Goal: Transaction & Acquisition: Purchase product/service

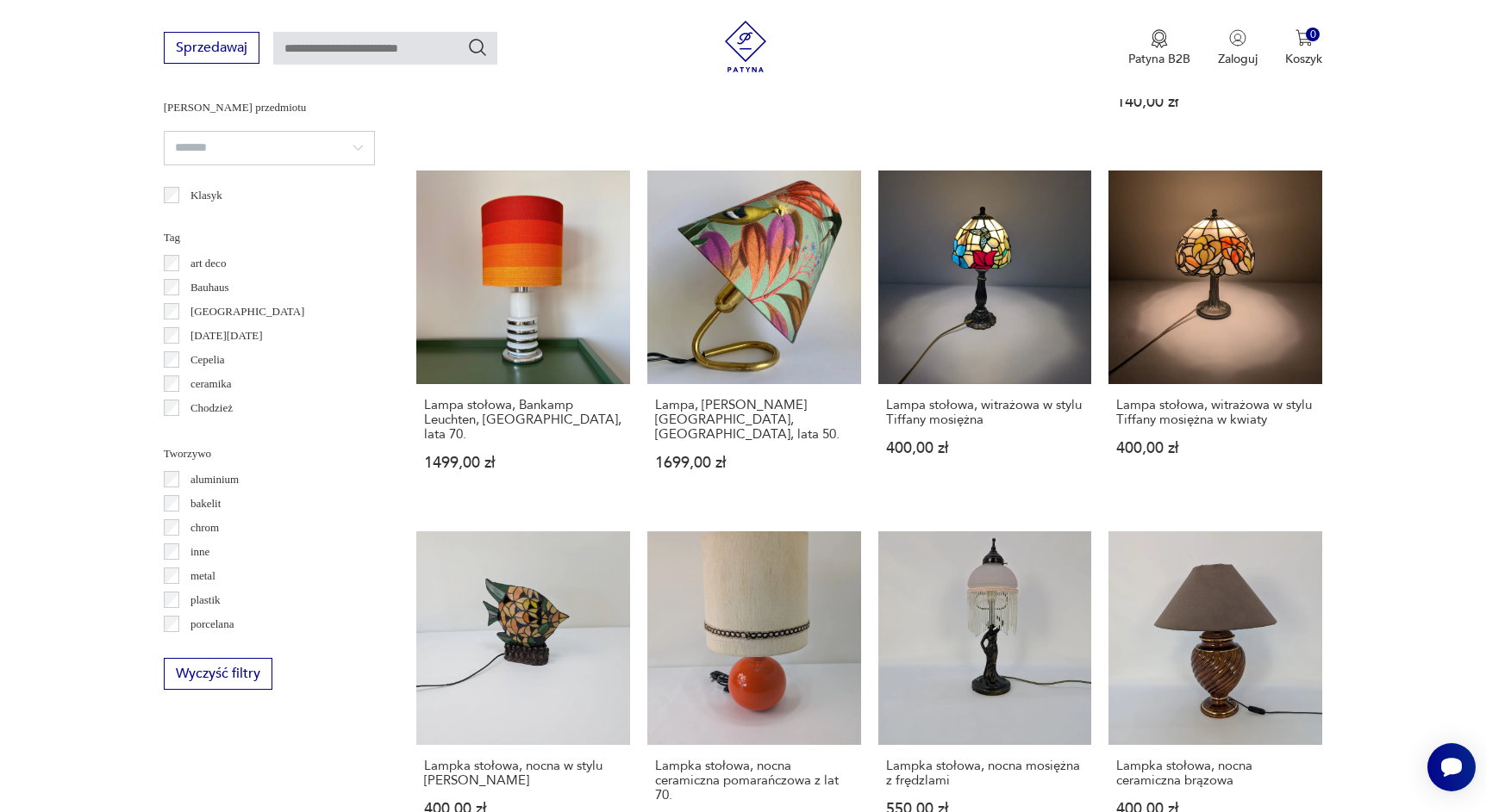
scroll to position [1276, 0]
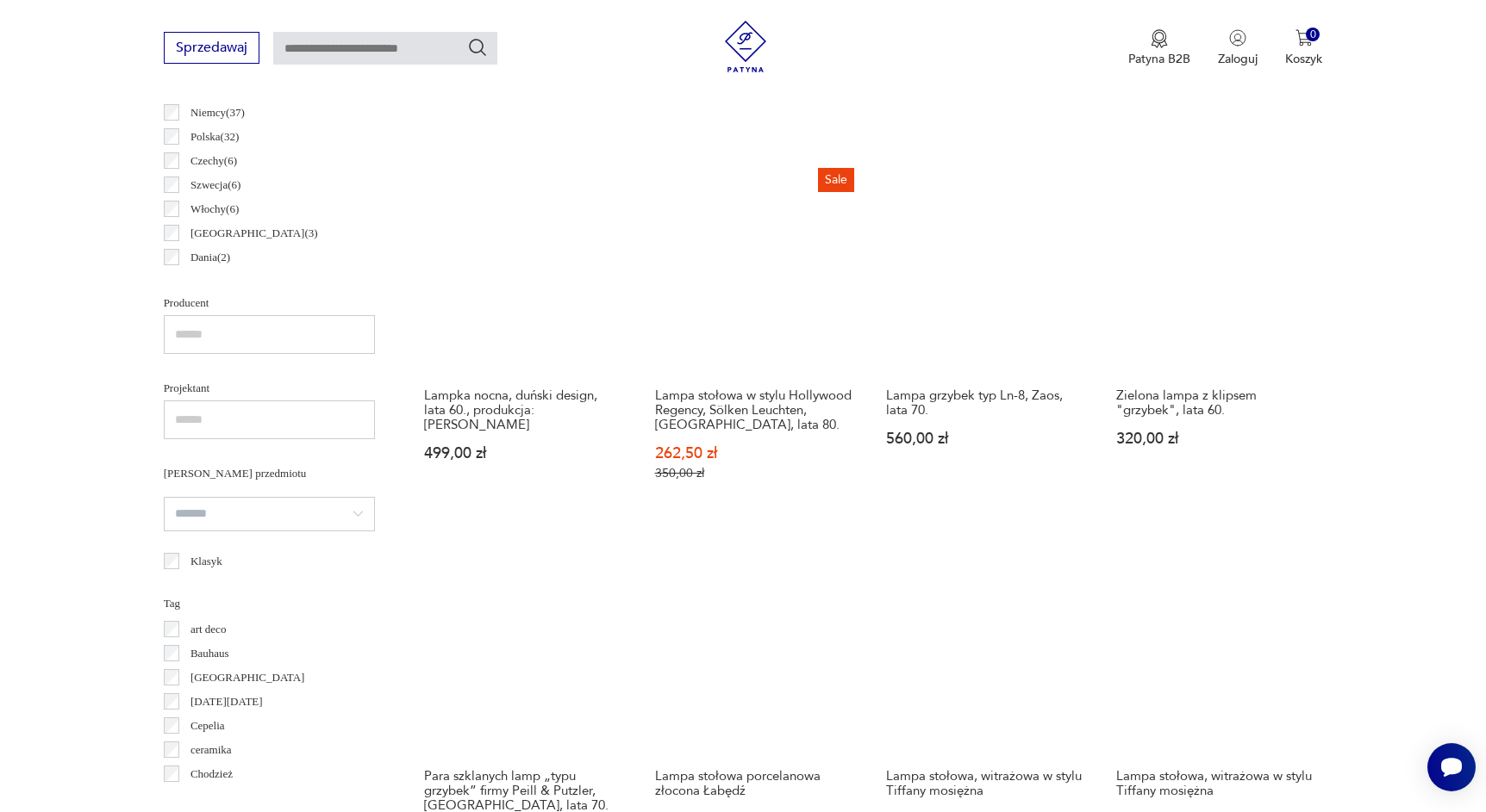
scroll to position [844, 0]
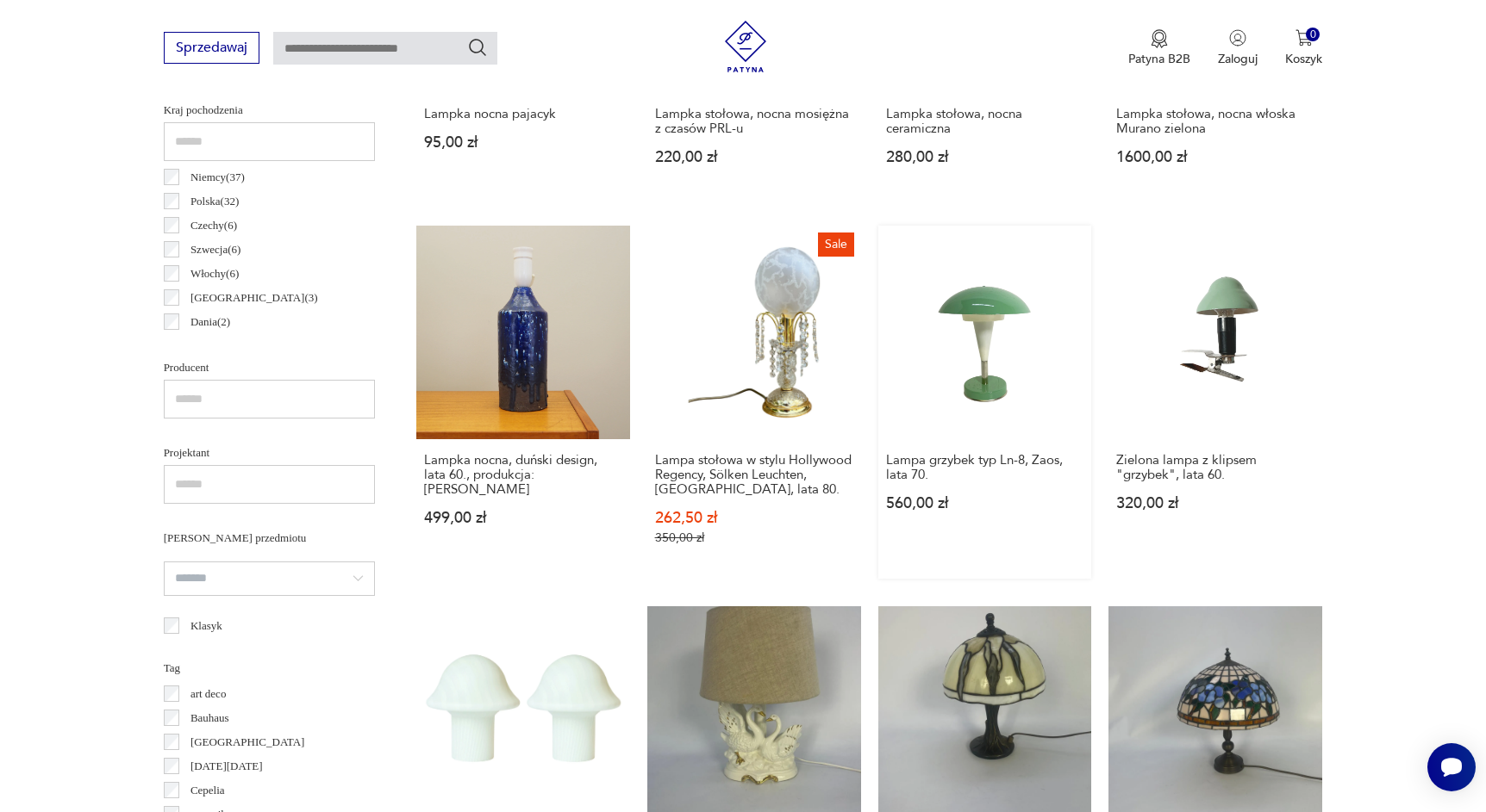
click at [878, 271] on link "Lampa grzybek typ Ln-8, Zaos, lata 70. 560,00 zł" at bounding box center [985, 402] width 213 height 353
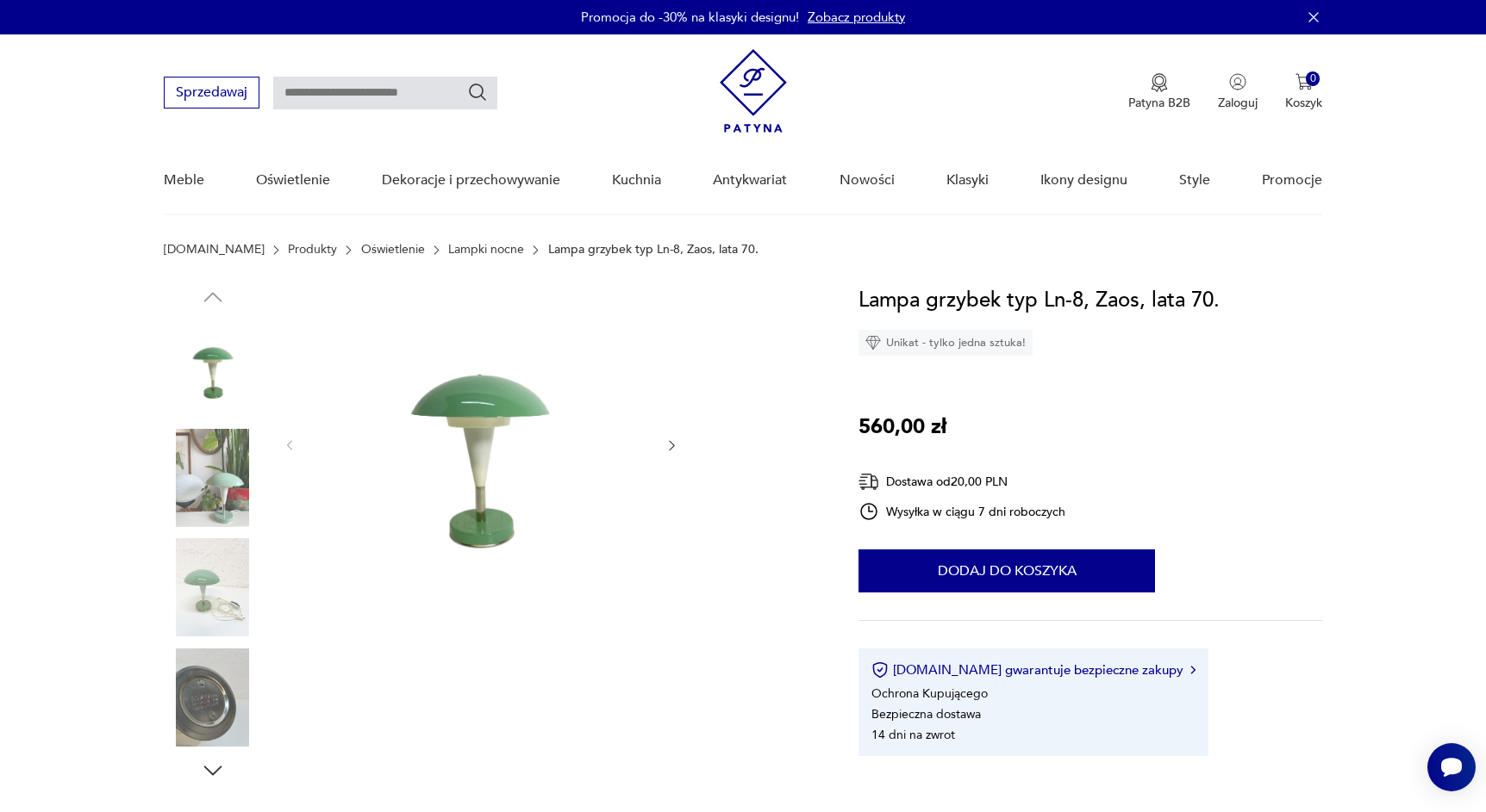
click at [480, 495] on img at bounding box center [480, 444] width 333 height 320
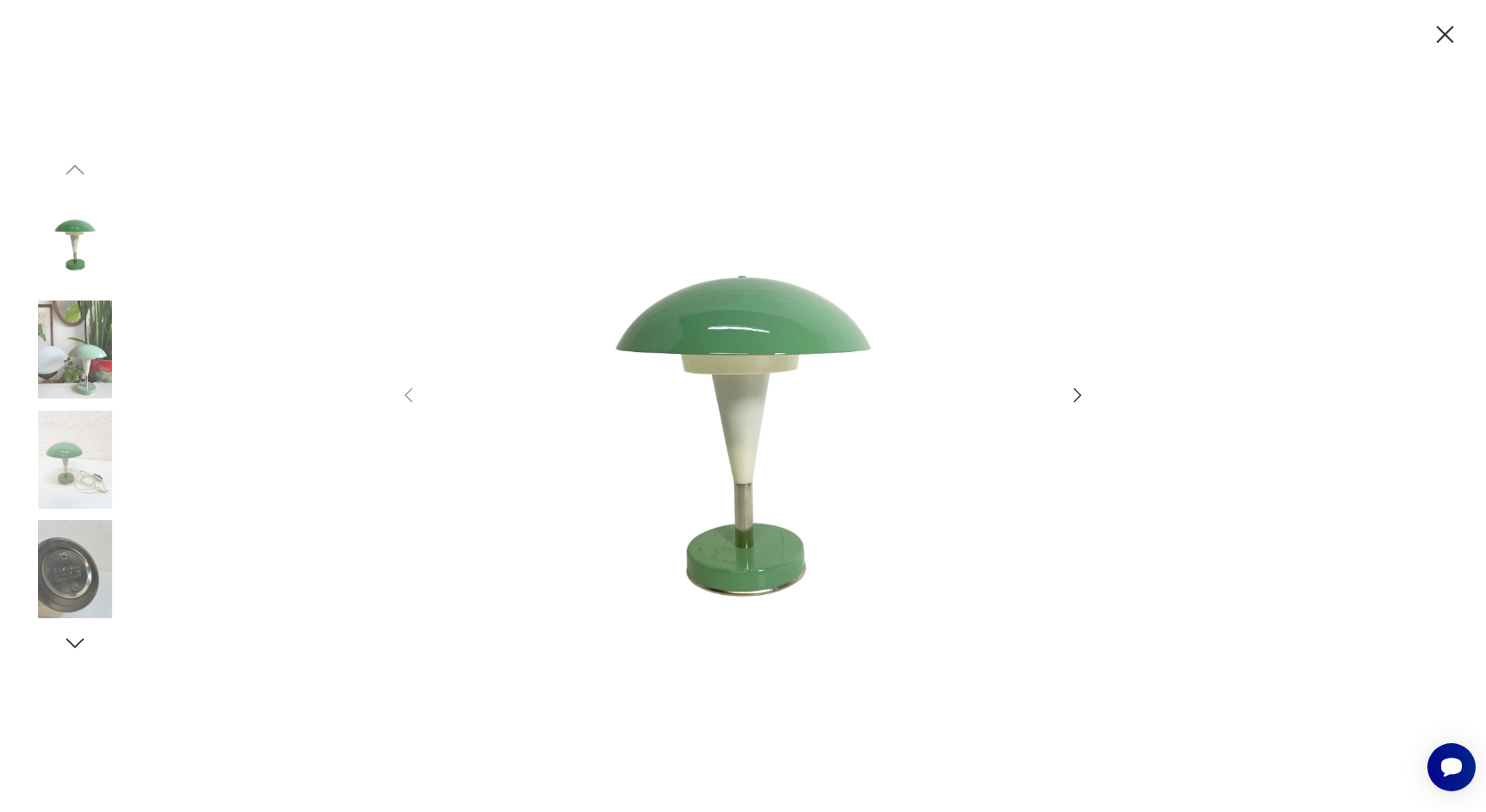
click at [1054, 392] on div at bounding box center [742, 406] width 689 height 653
click at [1064, 391] on div at bounding box center [742, 406] width 689 height 653
click at [1075, 398] on icon "button" at bounding box center [1078, 396] width 21 height 21
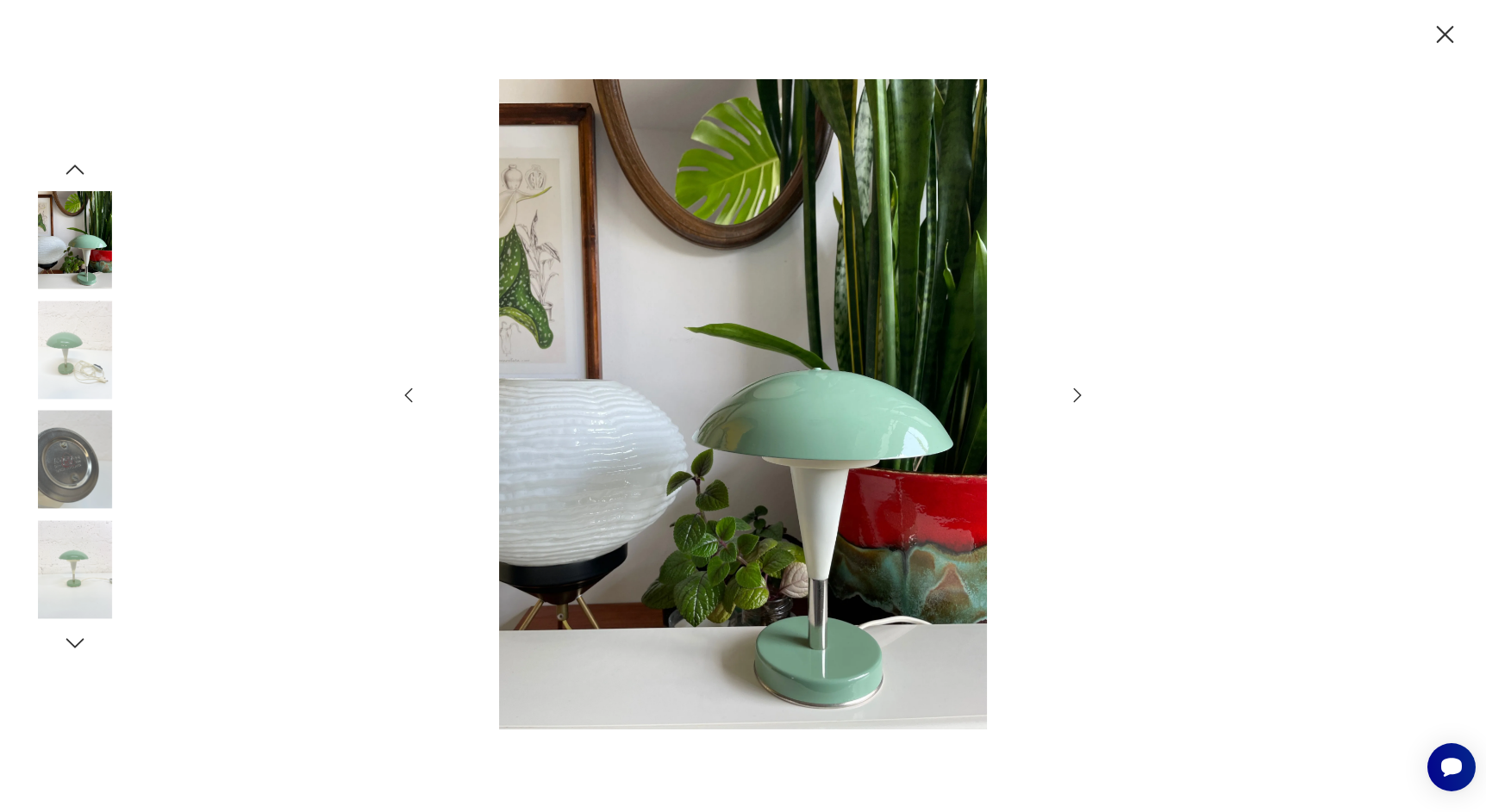
click at [1075, 398] on icon "button" at bounding box center [1078, 396] width 21 height 21
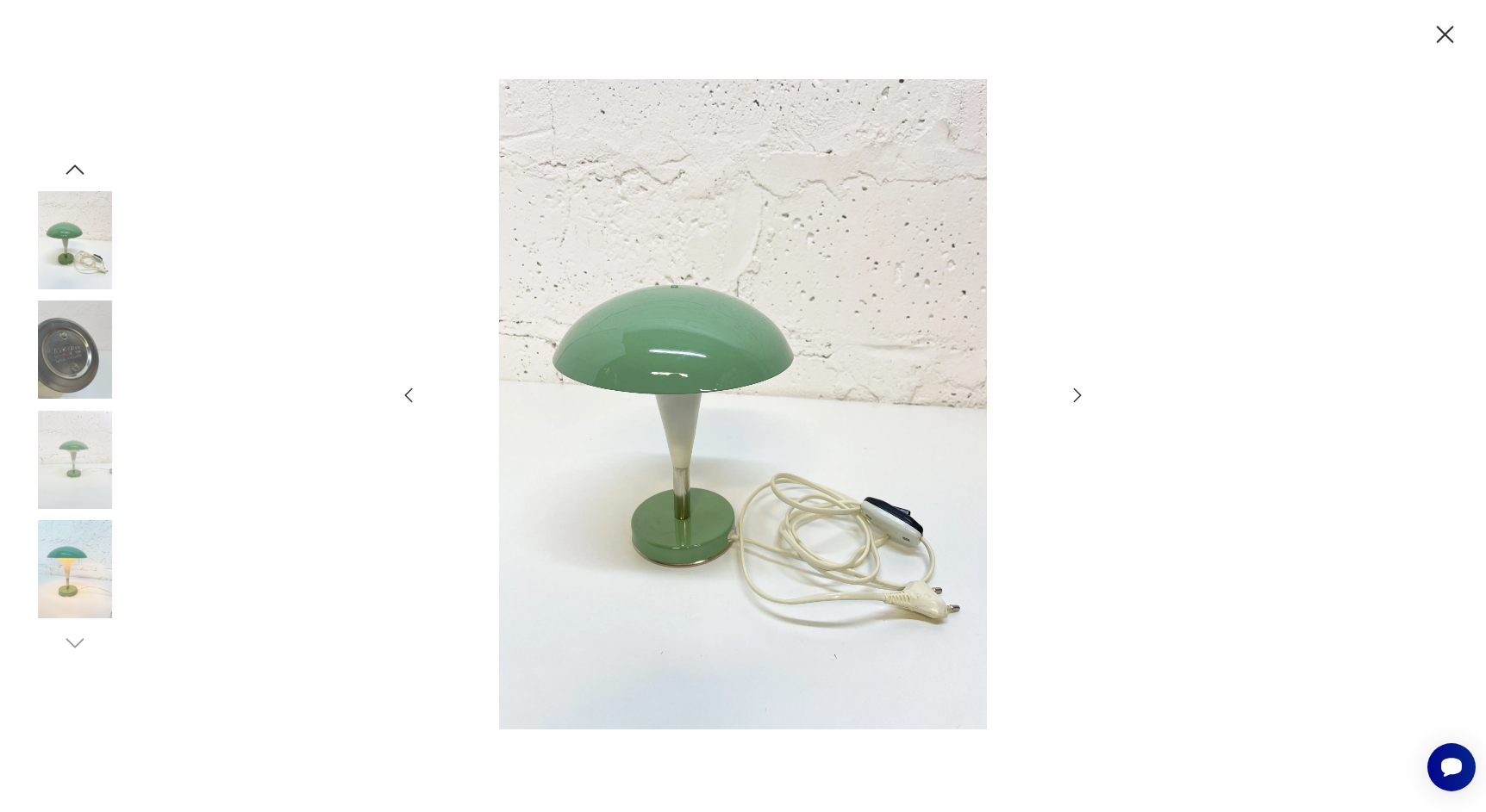
click at [1075, 398] on icon "button" at bounding box center [1078, 396] width 21 height 21
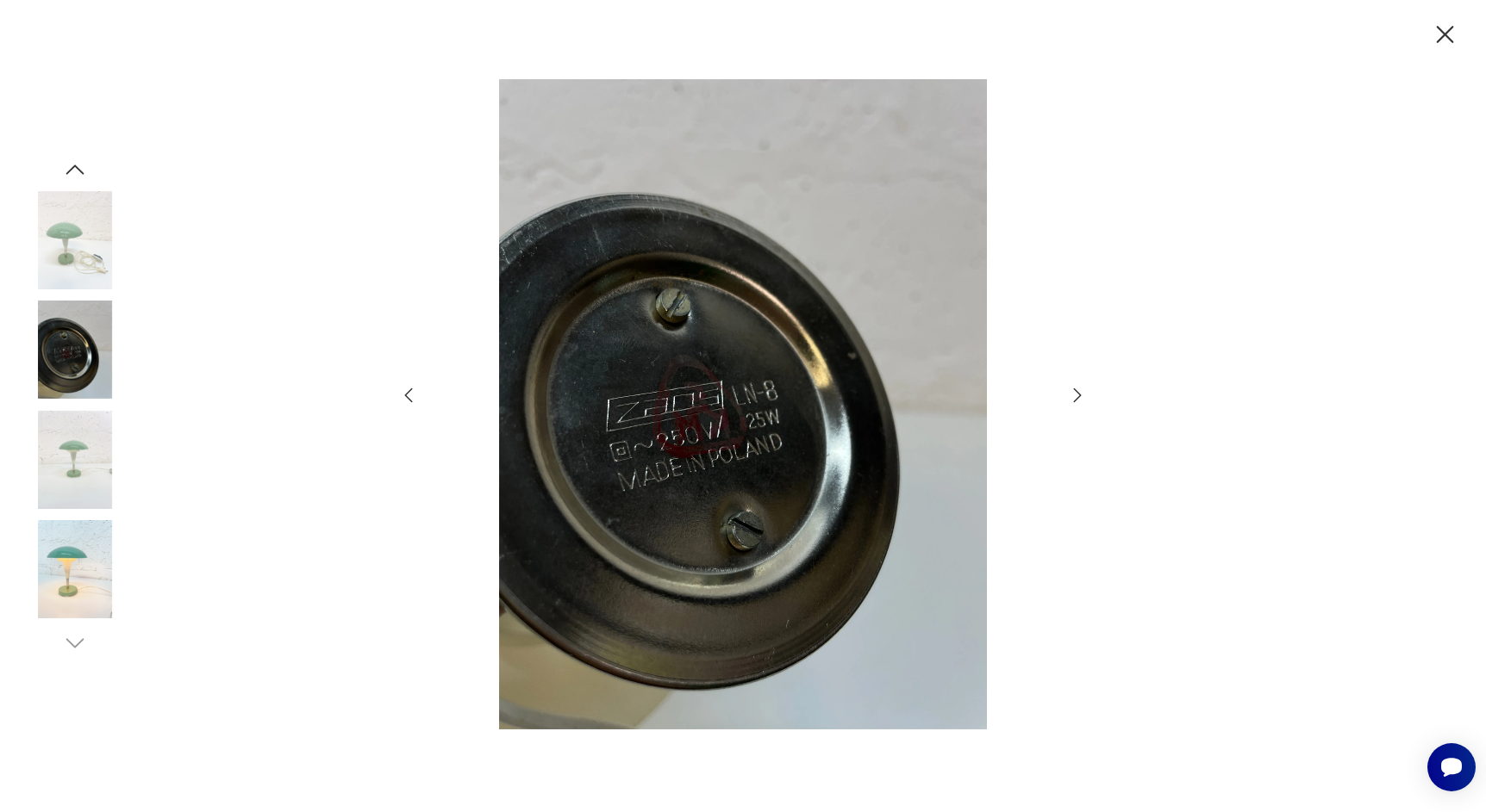
click at [365, 204] on div at bounding box center [743, 406] width 1486 height 812
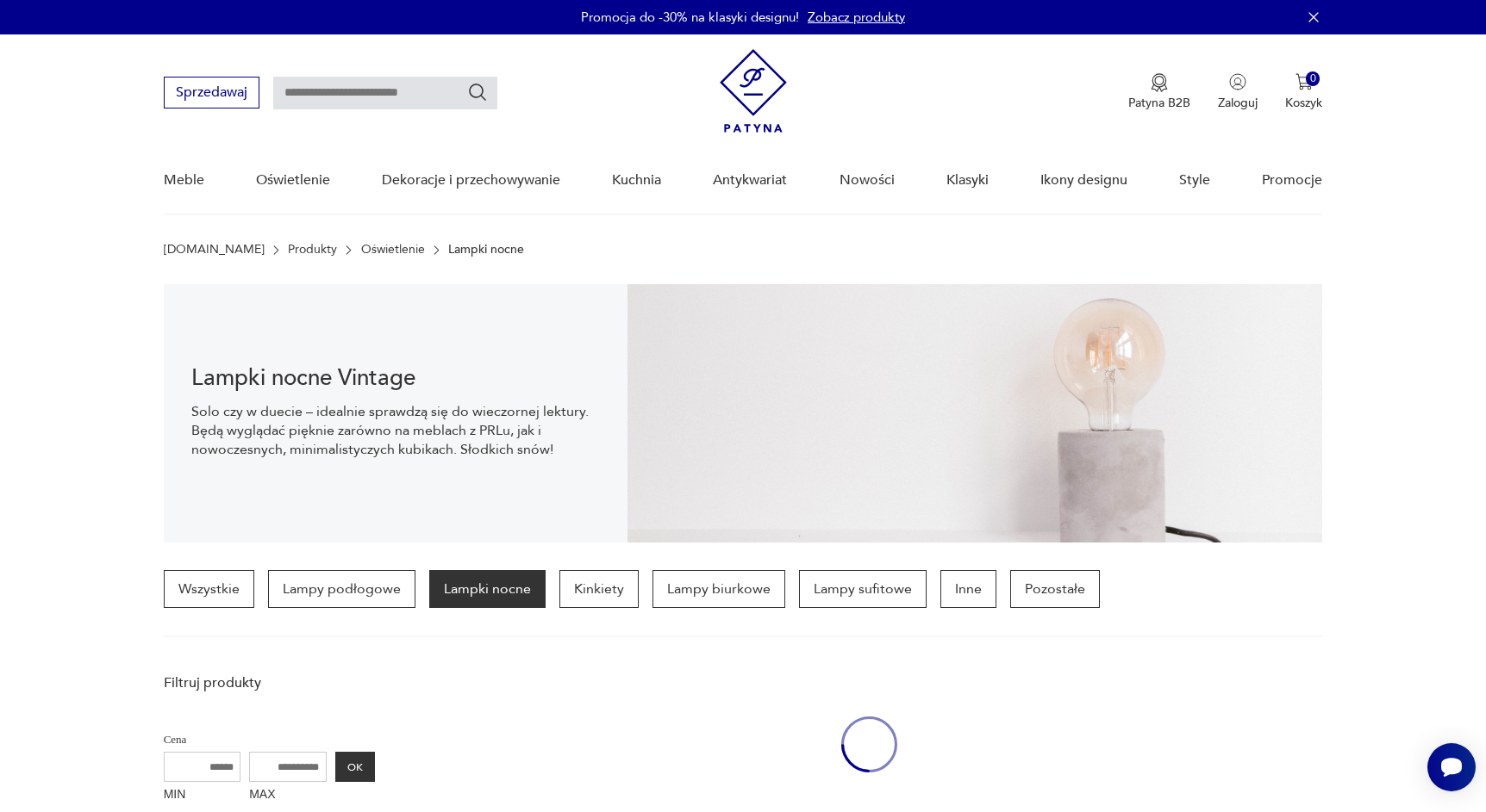
scroll to position [844, 0]
